Goal: Browse casually: Explore the website without a specific task or goal

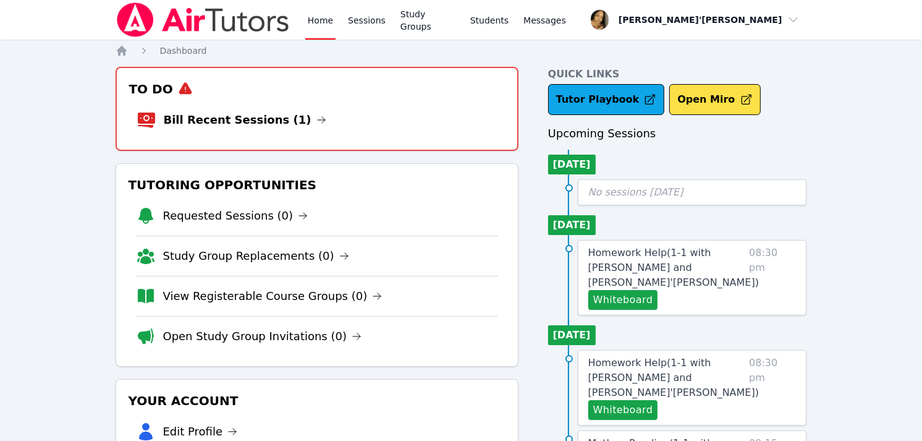
click at [628, 320] on ul "Mon 22 Sep Homework Help ( 1-1 with Ethan Uzzan and Lee'Tayna Hostick ) Whitebo…" at bounding box center [677, 412] width 259 height 185
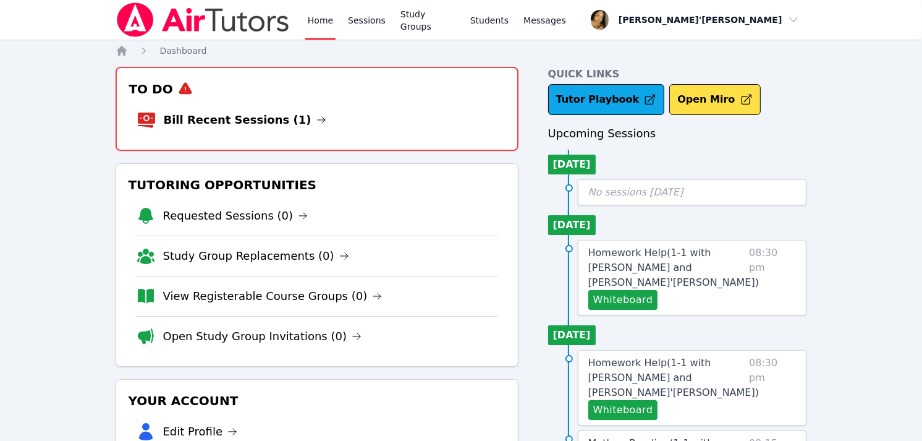
click at [628, 320] on ul "Mon 22 Sep Homework Help ( 1-1 with Ethan Uzzan and Lee'Tayna Hostick ) Whitebo…" at bounding box center [677, 412] width 259 height 185
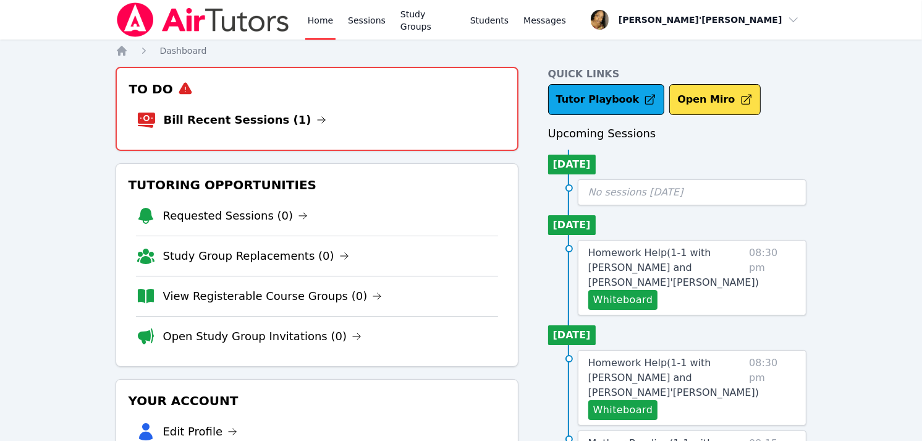
click at [628, 320] on ul "Mon 22 Sep Homework Help ( 1-1 with Ethan Uzzan and Lee'Tayna Hostick ) Whitebo…" at bounding box center [677, 412] width 259 height 185
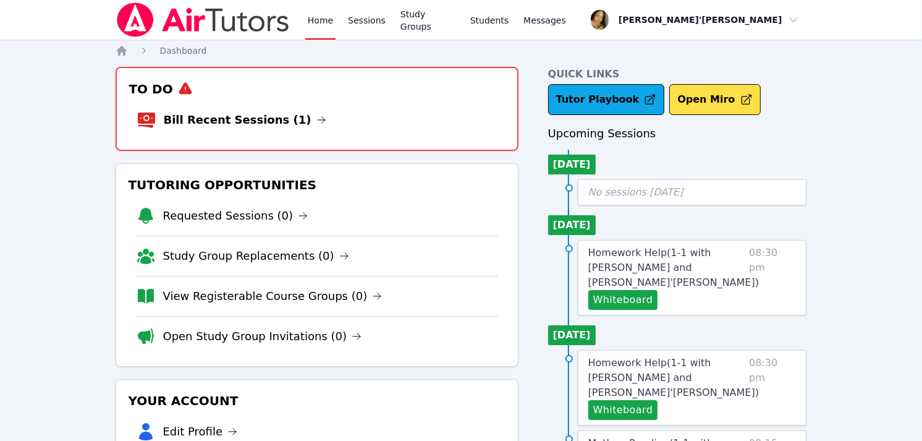
click at [628, 320] on ul "Mon 22 Sep Homework Help ( 1-1 with Ethan Uzzan and Lee'Tayna Hostick ) Whitebo…" at bounding box center [677, 412] width 259 height 185
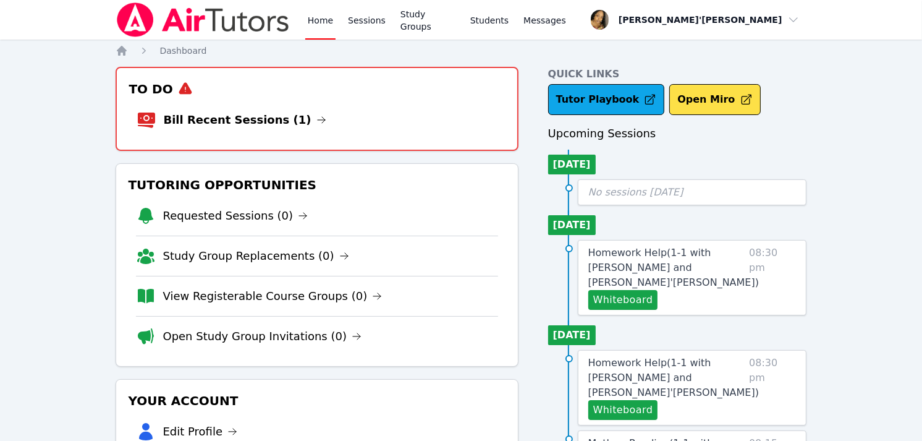
click at [628, 320] on ul "Mon 22 Sep Homework Help ( 1-1 with Ethan Uzzan and Lee'Tayna Hostick ) Whitebo…" at bounding box center [677, 412] width 259 height 185
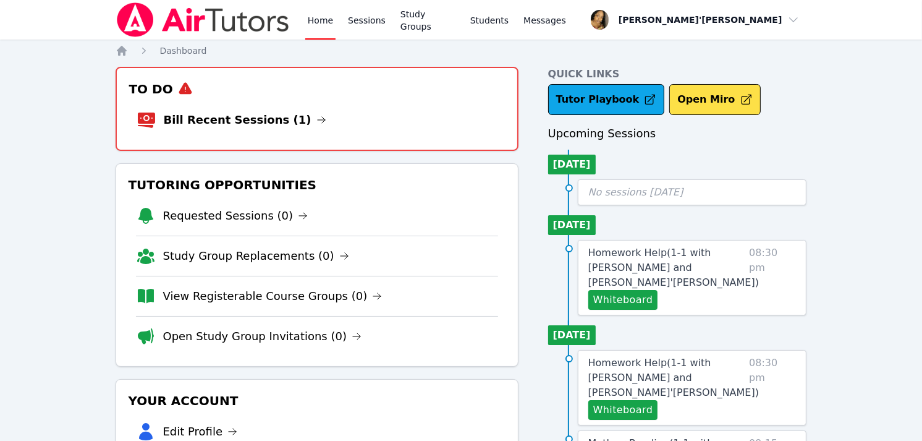
click at [628, 320] on ul "Mon 22 Sep Homework Help ( 1-1 with Ethan Uzzan and Lee'Tayna Hostick ) Whitebo…" at bounding box center [677, 412] width 259 height 185
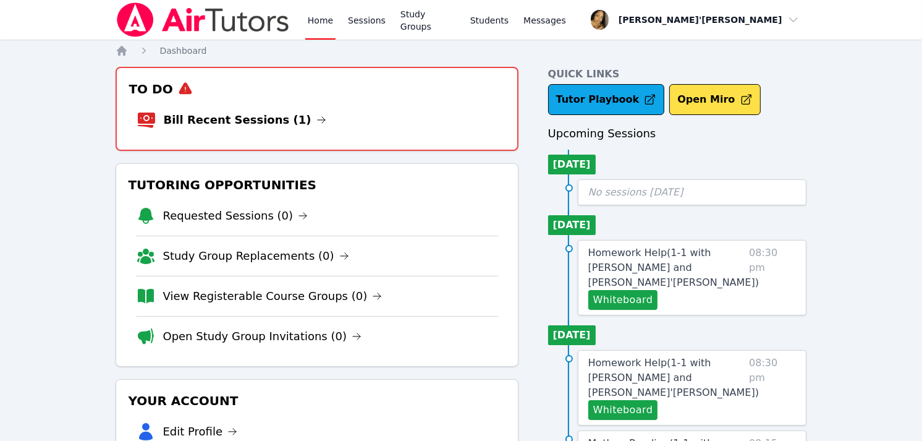
click at [628, 320] on ul "Mon 22 Sep Homework Help ( 1-1 with Ethan Uzzan and Lee'Tayna Hostick ) Whitebo…" at bounding box center [677, 412] width 259 height 185
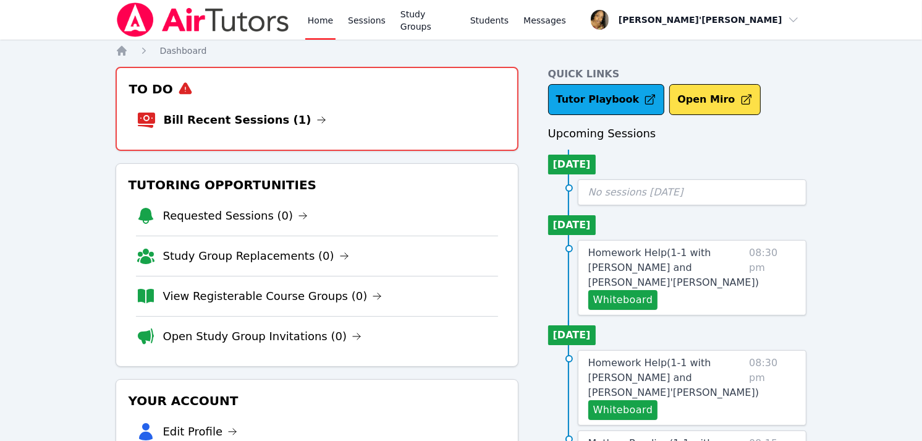
click at [628, 320] on ul "Mon 22 Sep Homework Help ( 1-1 with Ethan Uzzan and Lee'Tayna Hostick ) Whitebo…" at bounding box center [677, 412] width 259 height 185
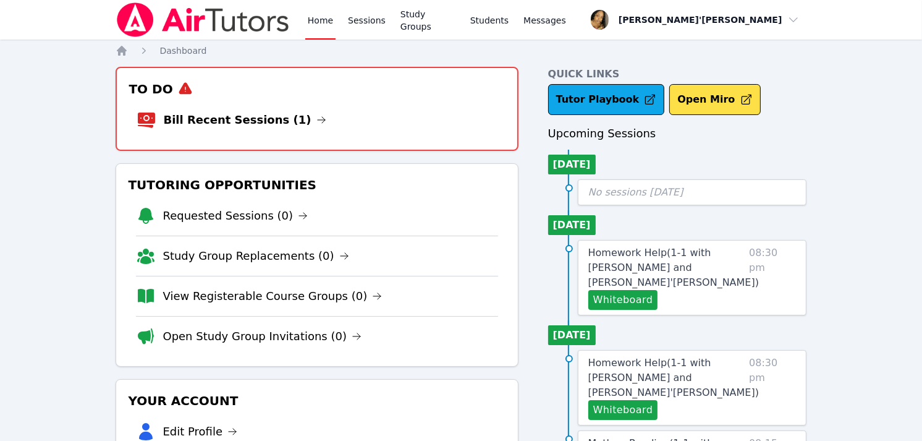
click at [628, 320] on ul "Mon 22 Sep Homework Help ( 1-1 with Ethan Uzzan and Lee'Tayna Hostick ) Whitebo…" at bounding box center [677, 412] width 259 height 185
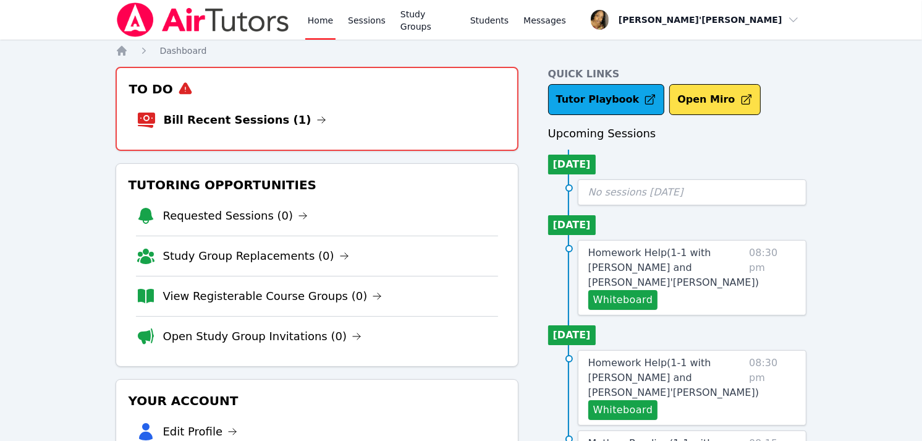
click at [628, 320] on ul "Mon 22 Sep Homework Help ( 1-1 with Ethan Uzzan and Lee'Tayna Hostick ) Whitebo…" at bounding box center [677, 412] width 259 height 185
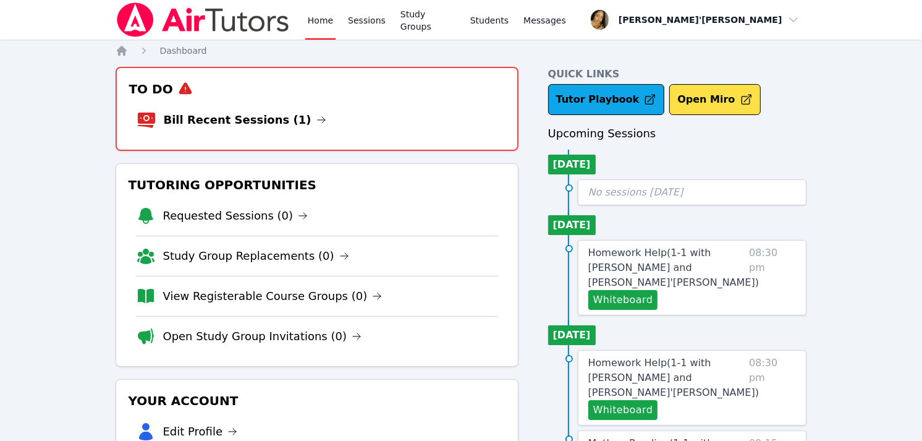
click at [628, 320] on ul "Mon 22 Sep Homework Help ( 1-1 with Ethan Uzzan and Lee'Tayna Hostick ) Whitebo…" at bounding box center [677, 412] width 259 height 185
